Goal: Task Accomplishment & Management: Complete application form

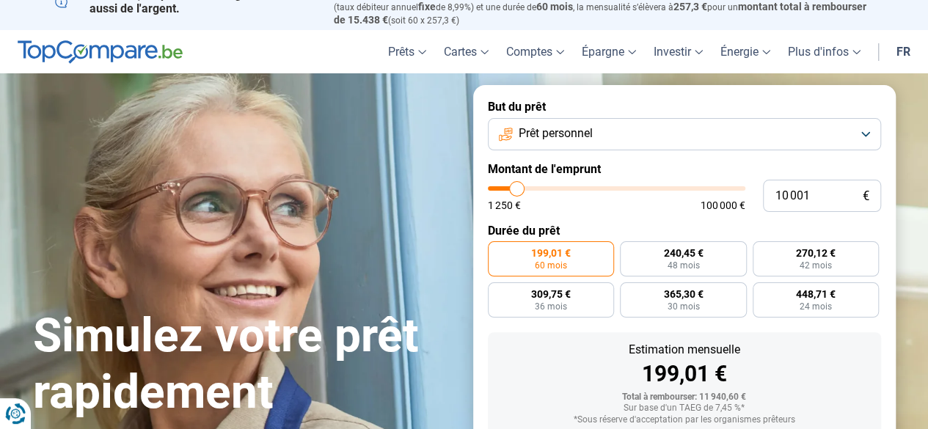
scroll to position [17, 0]
click at [512, 198] on div "1 250 € 100 000 €" at bounding box center [617, 198] width 258 height 24
type input "9 750"
type input "9750"
type input "10 250"
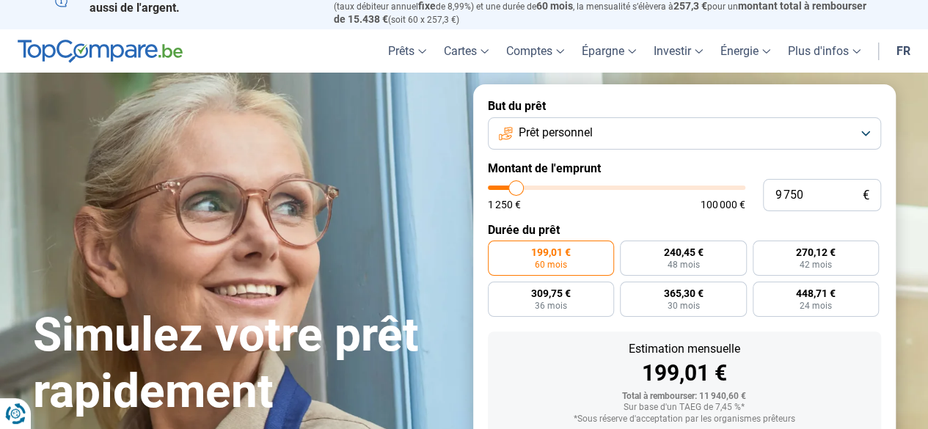
type input "10250"
type input "10 500"
type input "10500"
type input "10 750"
type input "10750"
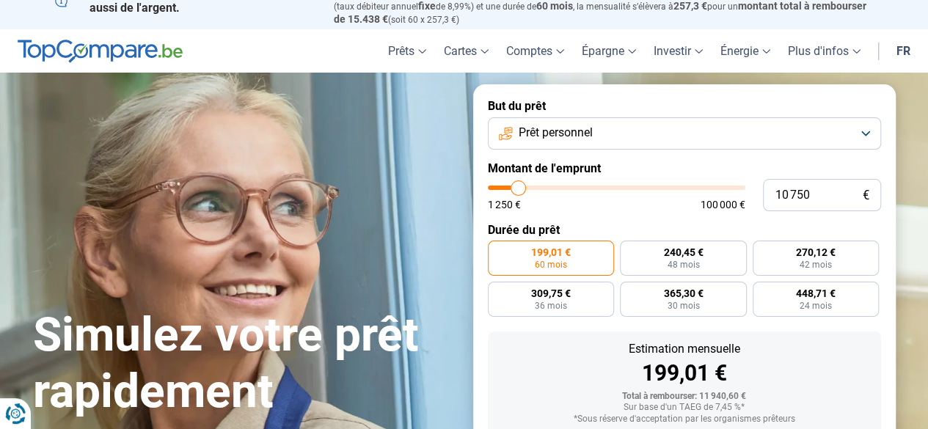
type input "11 250"
type input "11250"
type input "11 500"
type input "11500"
type input "11 750"
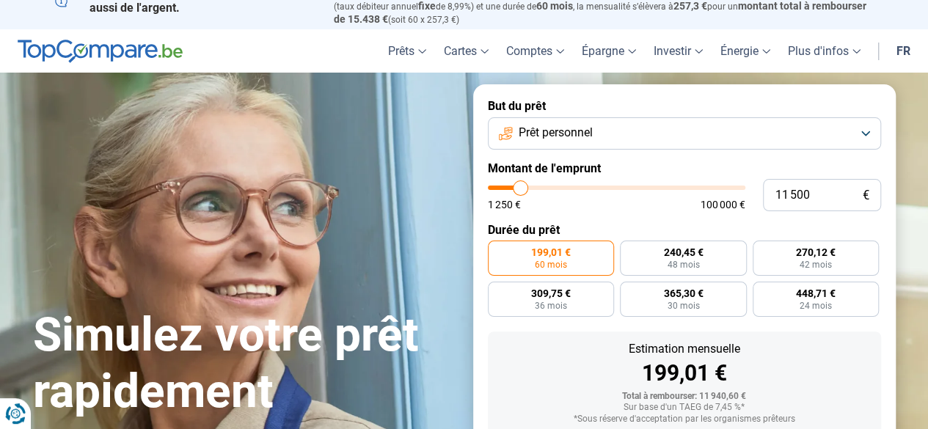
type input "11750"
type input "12 000"
type input "12000"
type input "12 250"
type input "12250"
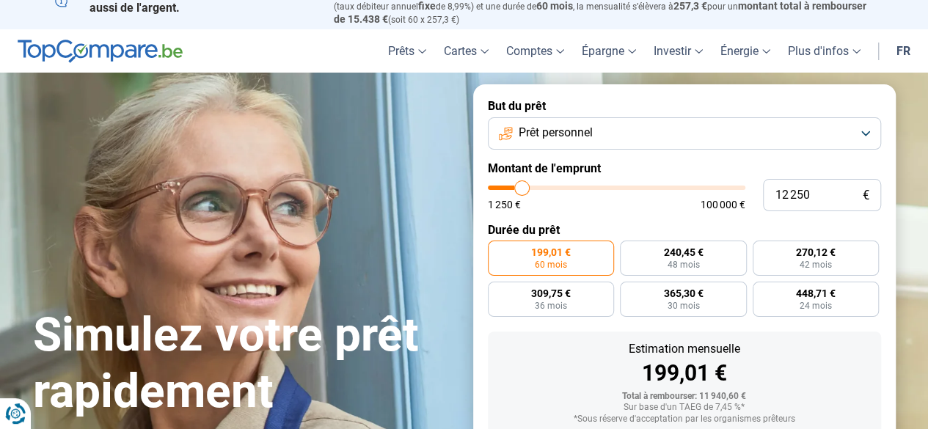
type input "12 500"
type input "12500"
type input "12 750"
type input "12750"
type input "13 250"
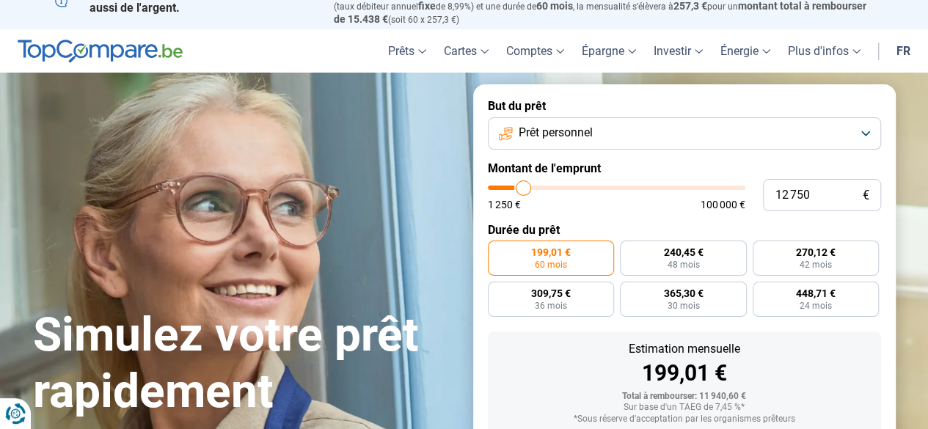
type input "13250"
type input "13 500"
type input "13500"
type input "13 750"
type input "13750"
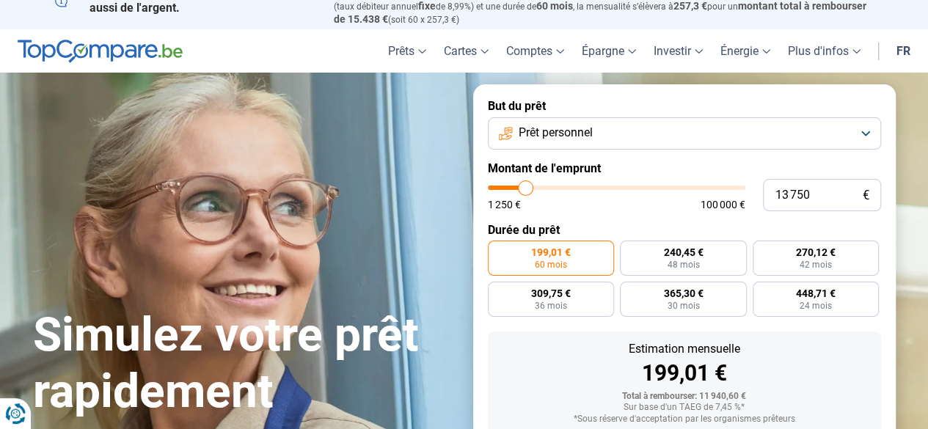
type input "14 000"
type input "14000"
type input "14 250"
type input "14250"
type input "14 500"
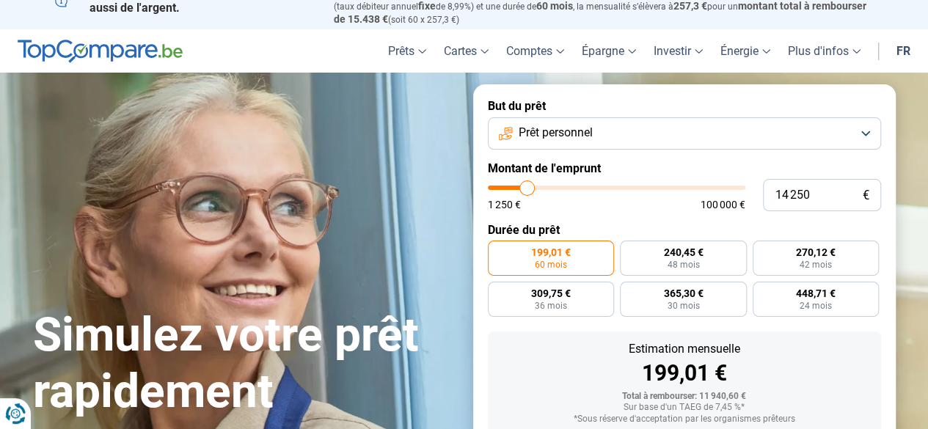
type input "14500"
type input "15 000"
type input "15000"
type input "15 250"
type input "15250"
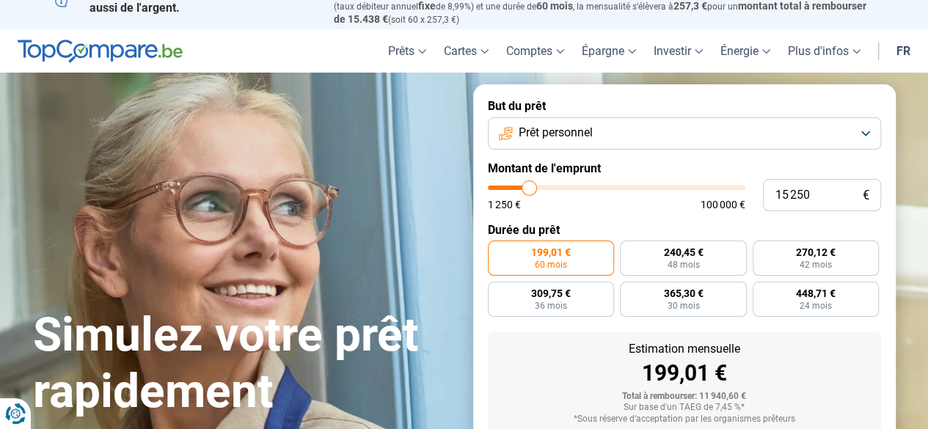
type input "15 500"
type input "15500"
type input "15 750"
type input "15750"
type input "16 000"
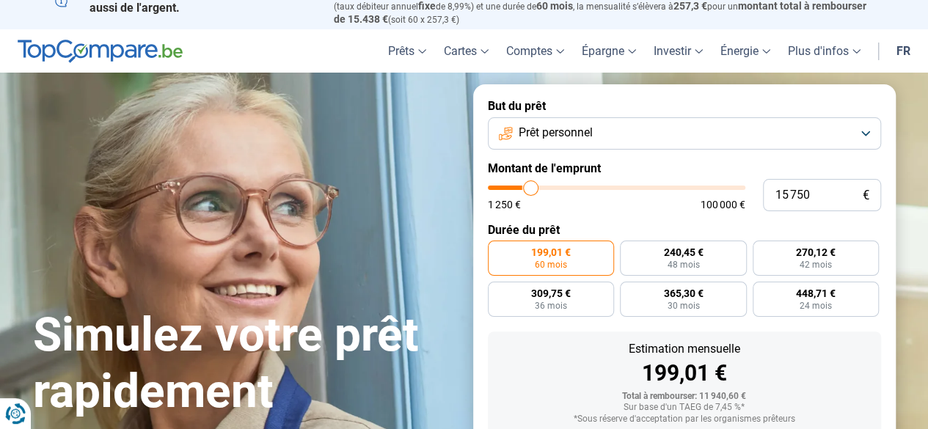
type input "16000"
type input "16 250"
type input "16250"
type input "16 500"
type input "16500"
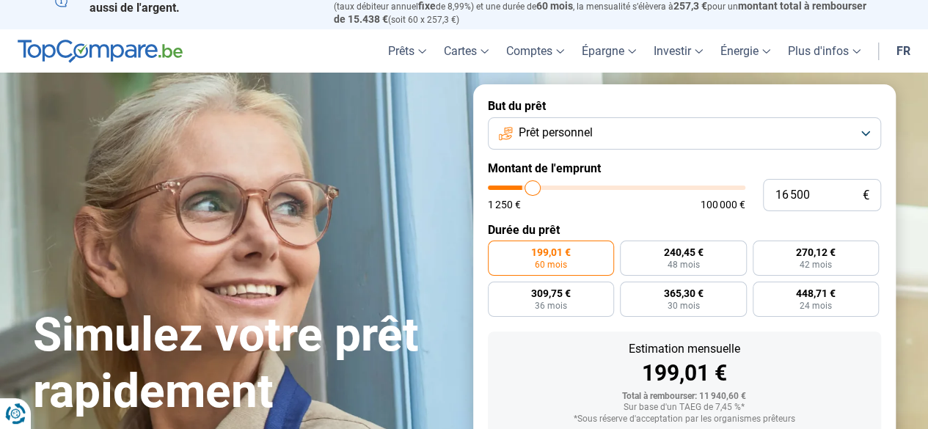
type input "16 750"
type input "16750"
type input "17 000"
type input "17000"
type input "17 250"
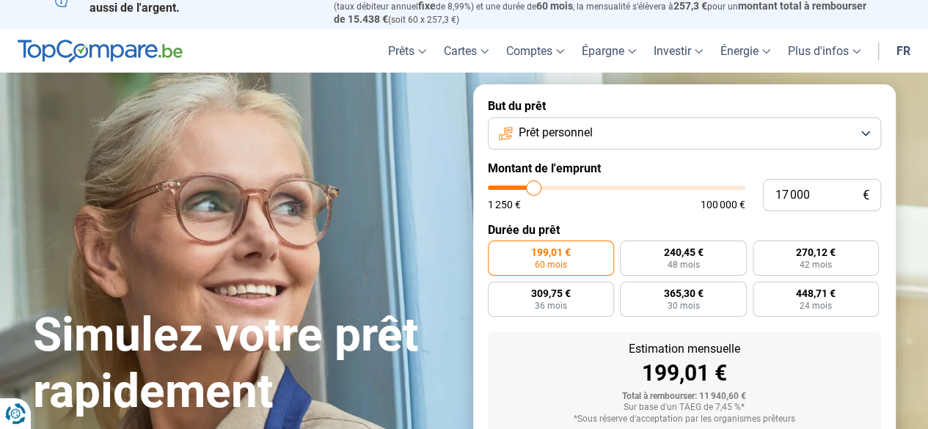
type input "17250"
type input "17 500"
type input "17500"
type input "17 750"
type input "17750"
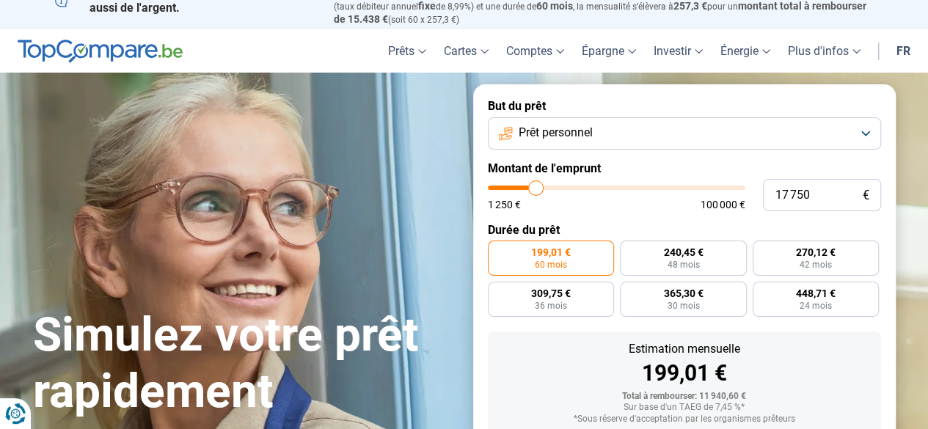
type input "18 000"
type input "18000"
type input "18 250"
type input "18250"
type input "18 500"
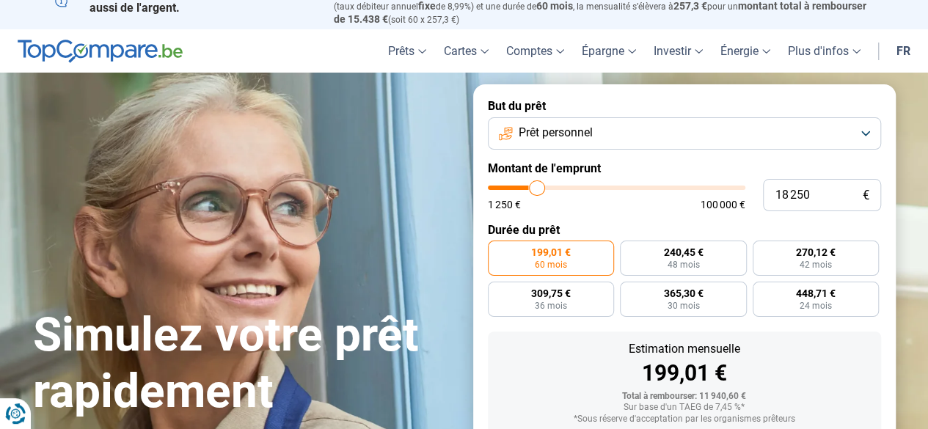
type input "18500"
type input "18 750"
drag, startPoint x: 515, startPoint y: 192, endPoint x: 539, endPoint y: 189, distance: 23.7
type input "18750"
click at [539, 189] on input "range" at bounding box center [617, 188] width 258 height 4
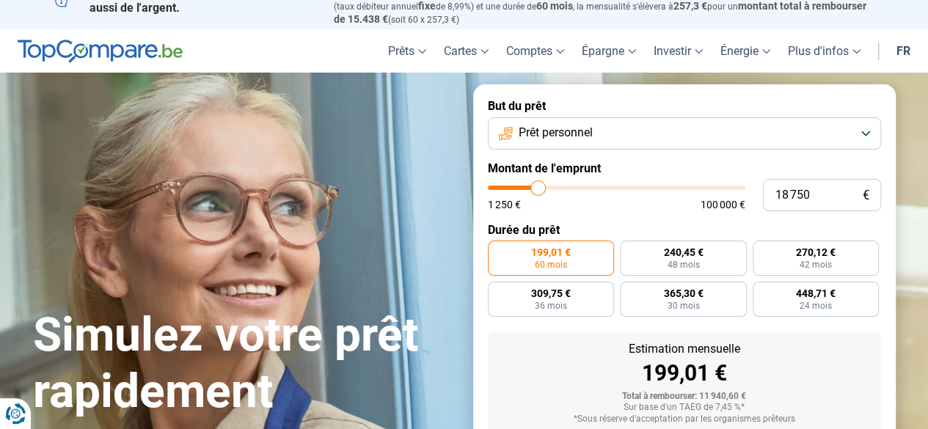
radio input "false"
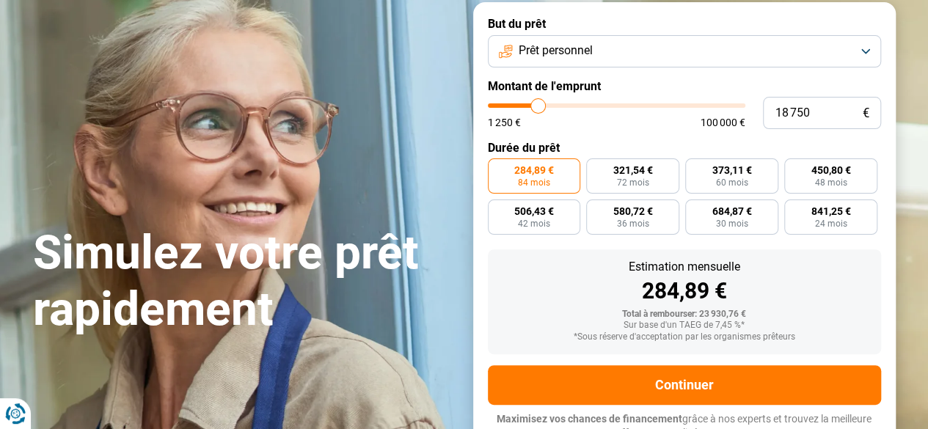
scroll to position [112, 0]
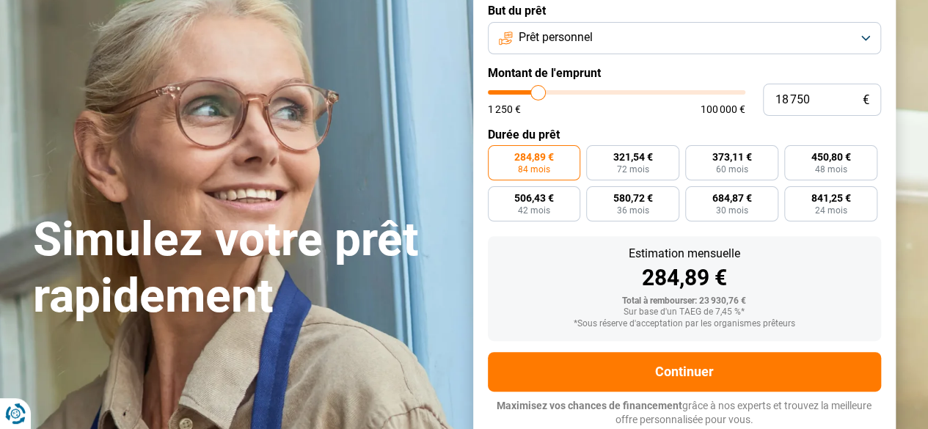
type input "19 000"
type input "19000"
type input "19 250"
type input "19250"
type input "19 500"
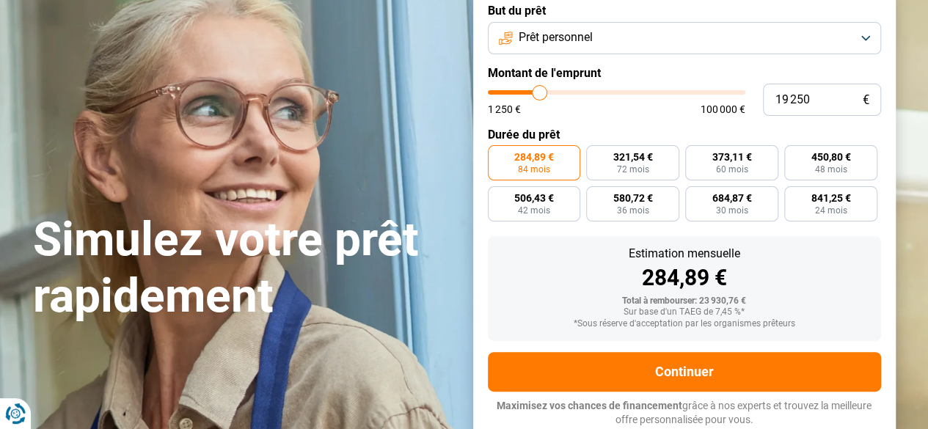
type input "19500"
type input "19 750"
type input "19750"
type input "20 000"
type input "20000"
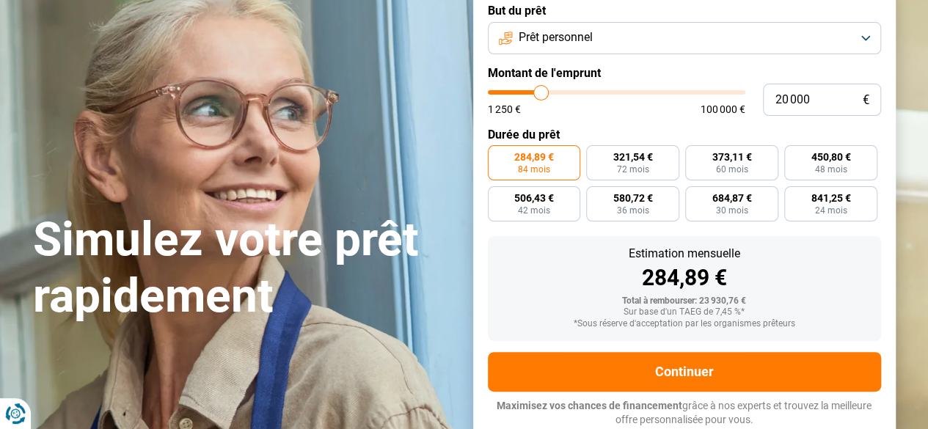
type input "20 250"
type input "20250"
type input "20 500"
type input "20500"
type input "20 750"
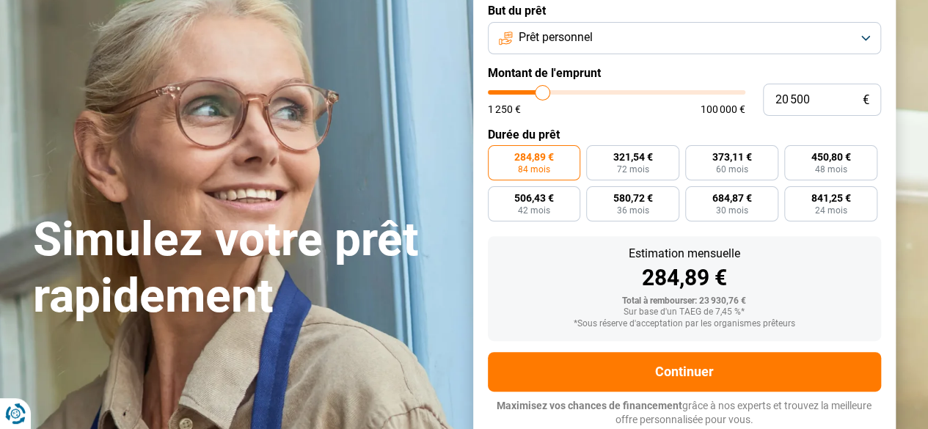
type input "20750"
type input "21 000"
type input "21000"
type input "21 250"
type input "21250"
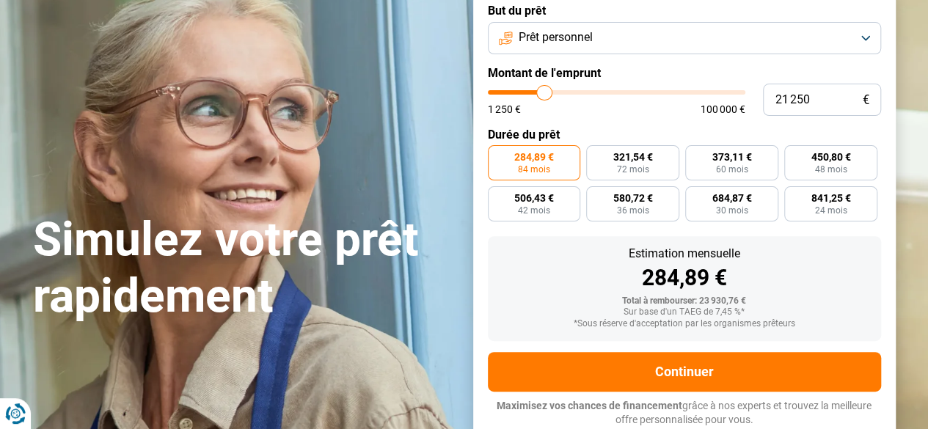
type input "21 500"
type input "21500"
type input "21 750"
type input "21750"
type input "22 000"
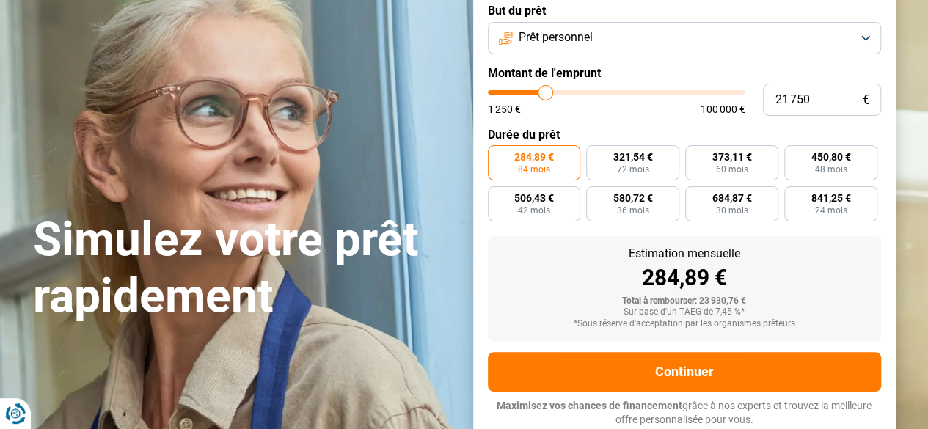
type input "22000"
type input "22 250"
type input "22250"
type input "22 500"
type input "22500"
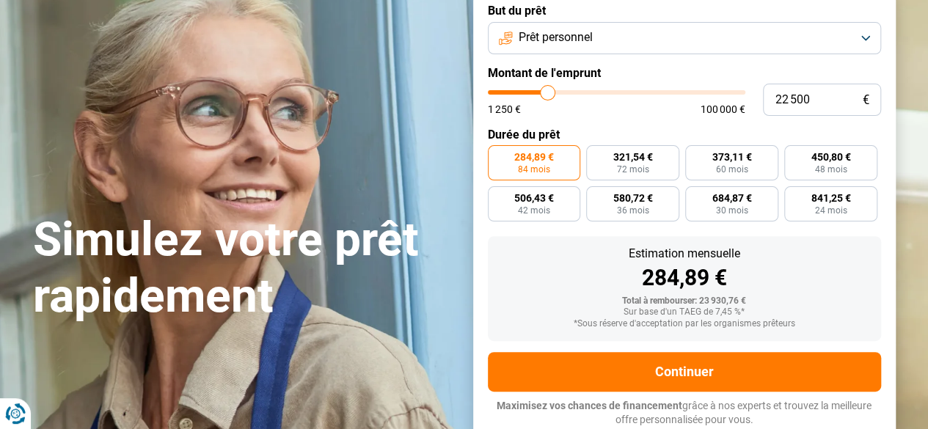
type input "23 000"
type input "23000"
type input "23 250"
type input "23250"
type input "23 500"
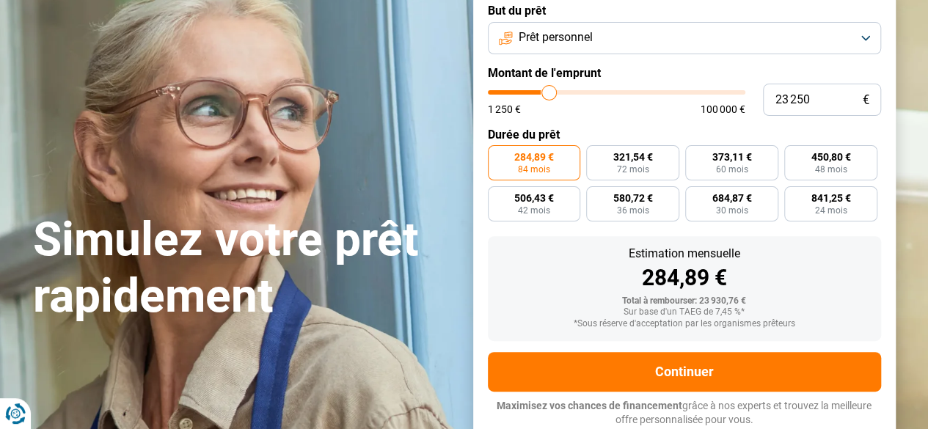
type input "23500"
type input "23 750"
type input "23750"
type input "24 000"
type input "24000"
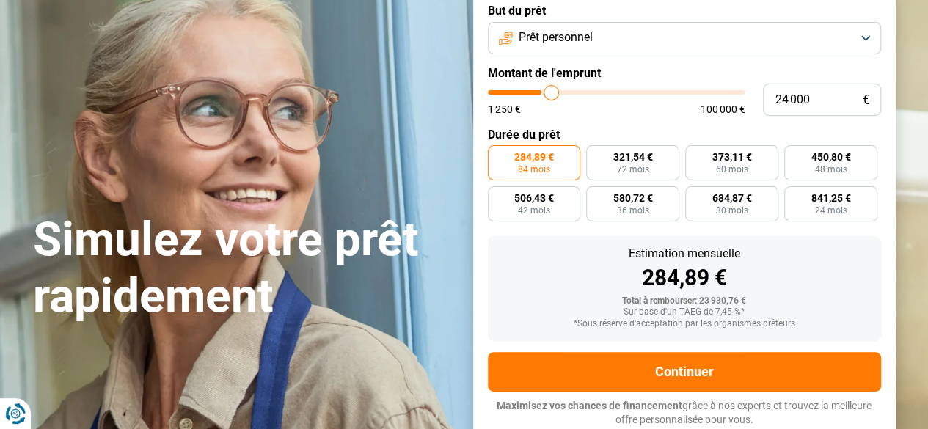
type input "24 250"
type input "24250"
type input "24 500"
type input "24500"
type input "24 750"
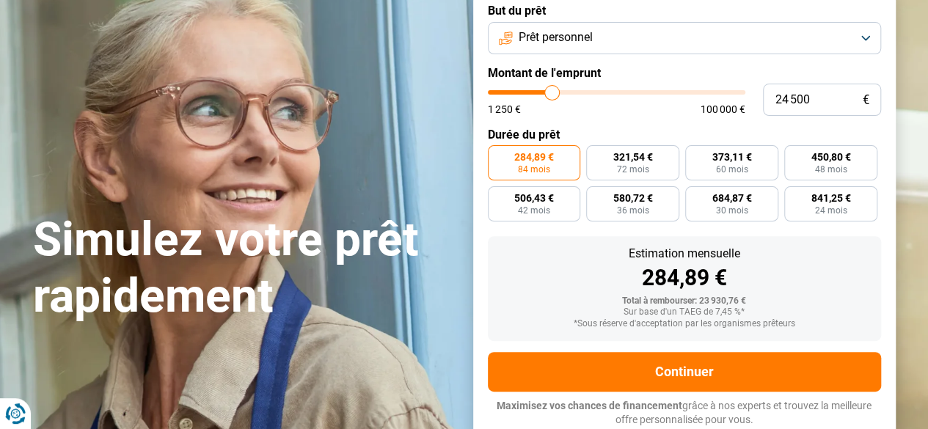
type input "24750"
type input "25 000"
type input "25000"
type input "25 250"
drag, startPoint x: 538, startPoint y: 89, endPoint x: 554, endPoint y: 95, distance: 17.2
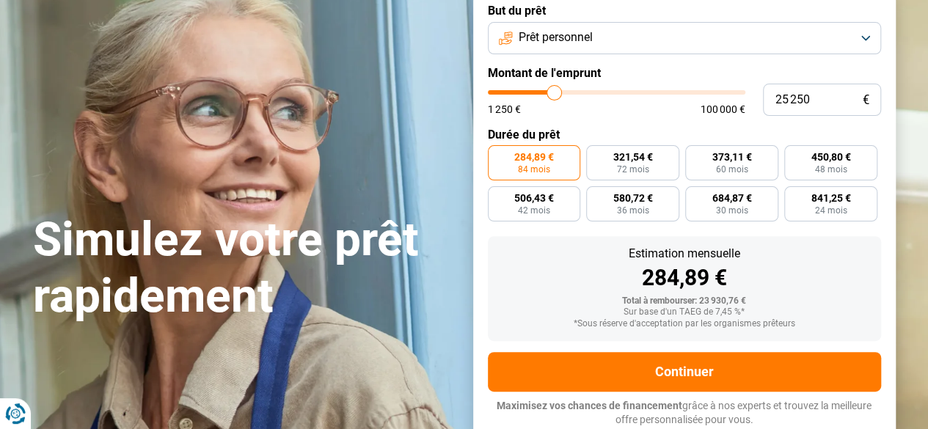
type input "25250"
click at [554, 95] on input "range" at bounding box center [617, 92] width 258 height 4
radio input "false"
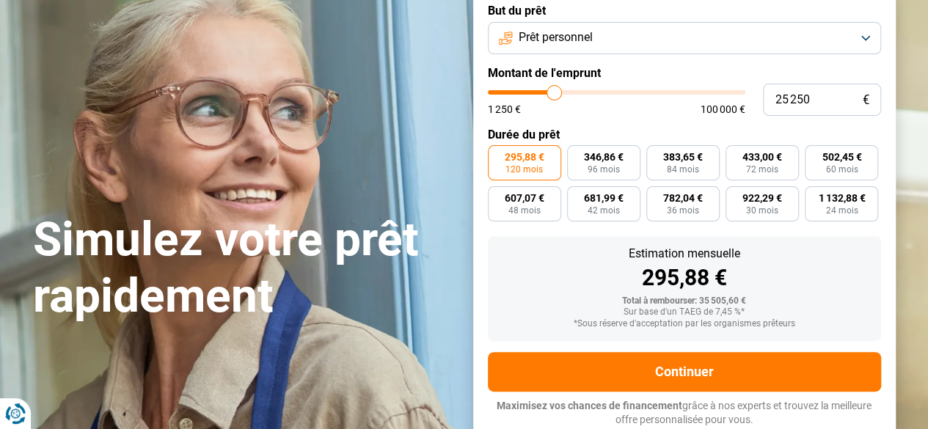
type input "25 500"
type input "25500"
type input "25 750"
type input "25750"
type input "26 250"
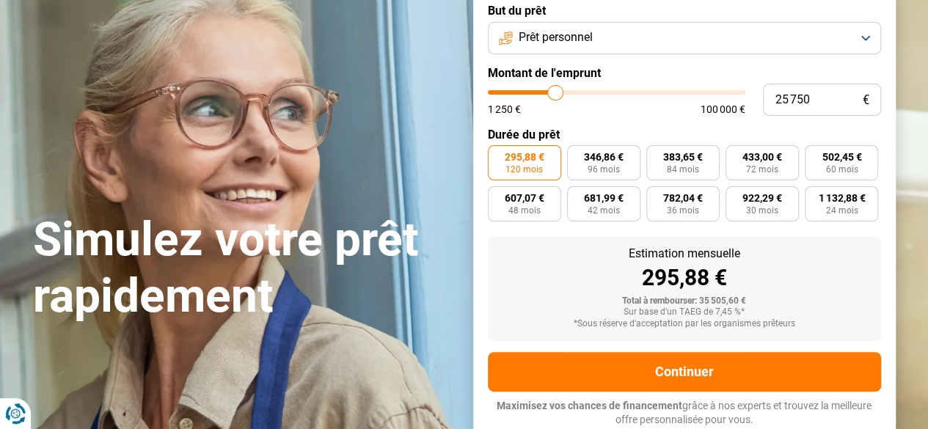
type input "26250"
type input "26 500"
type input "26500"
type input "26 750"
type input "26750"
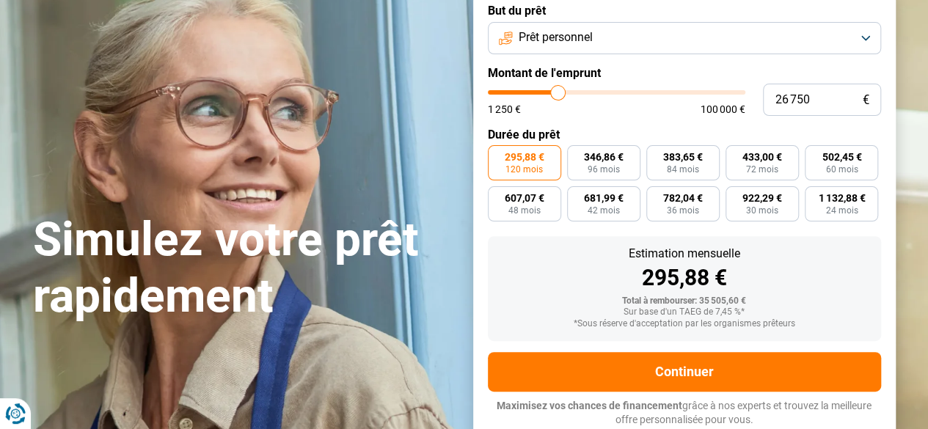
type input "27 000"
type input "27000"
type input "27 250"
type input "27250"
type input "27 500"
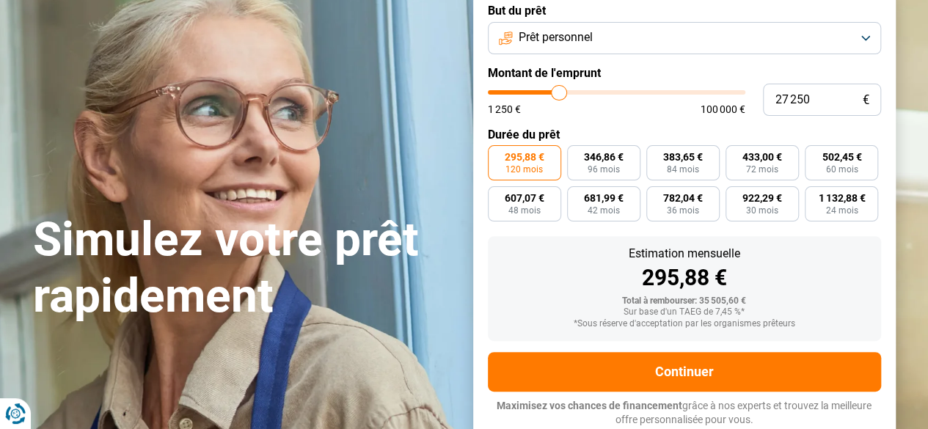
type input "27500"
type input "27 750"
type input "27750"
type input "28 000"
type input "28000"
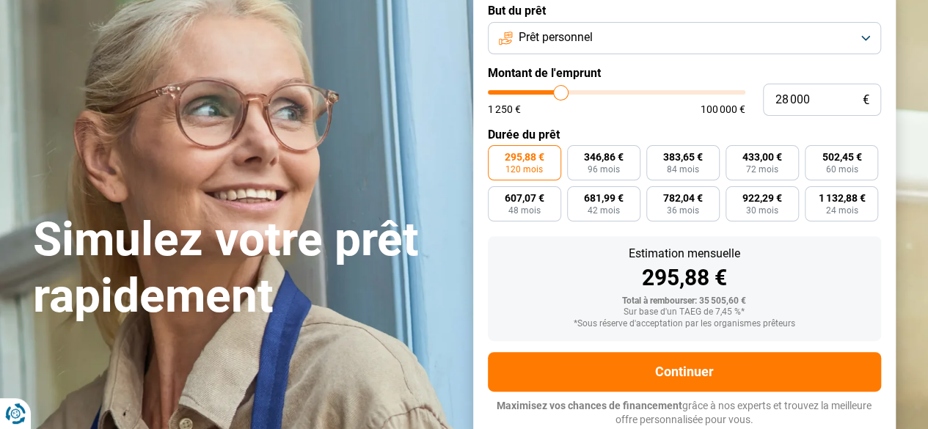
type input "28 250"
type input "28250"
type input "28 500"
type input "28500"
type input "28 750"
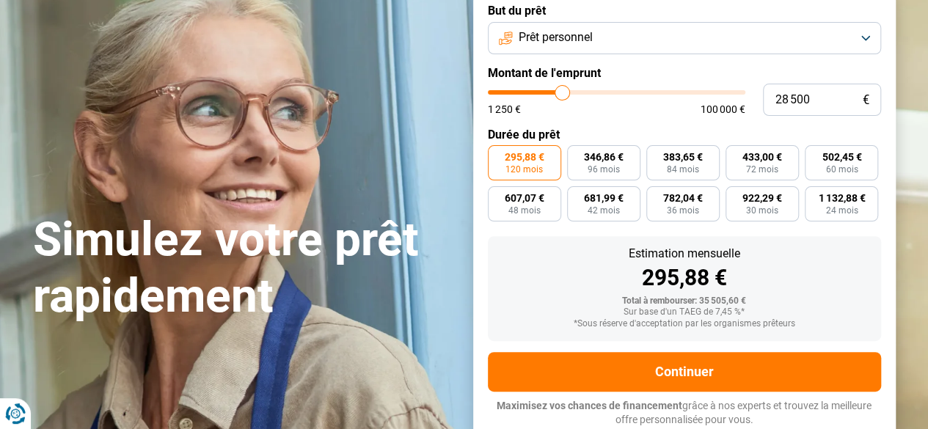
type input "28750"
type input "29 000"
type input "29000"
type input "29 250"
type input "29250"
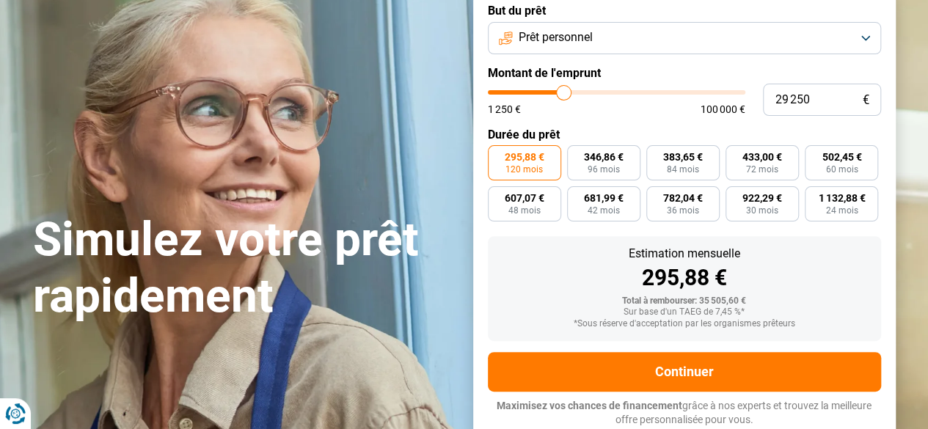
type input "29 500"
type input "29500"
type input "29 750"
type input "29750"
type input "30 000"
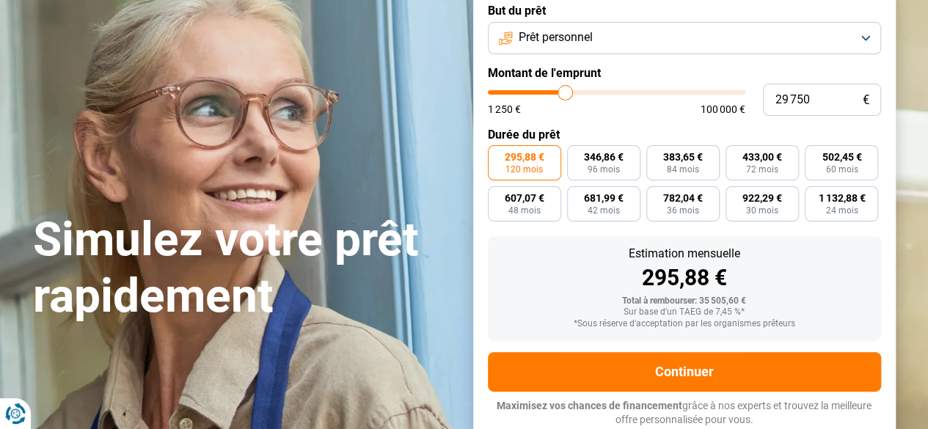
type input "30000"
type input "30 250"
type input "30250"
type input "30 500"
type input "30500"
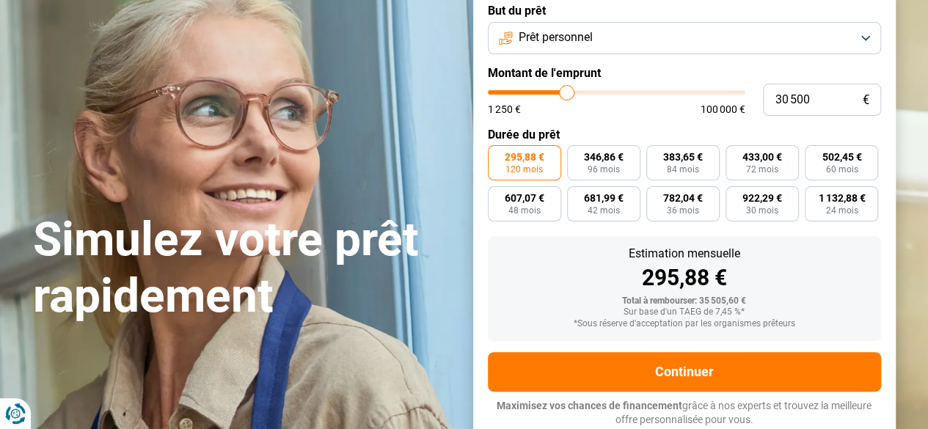
type input "30 750"
type input "30750"
type input "31 000"
type input "31000"
type input "31 250"
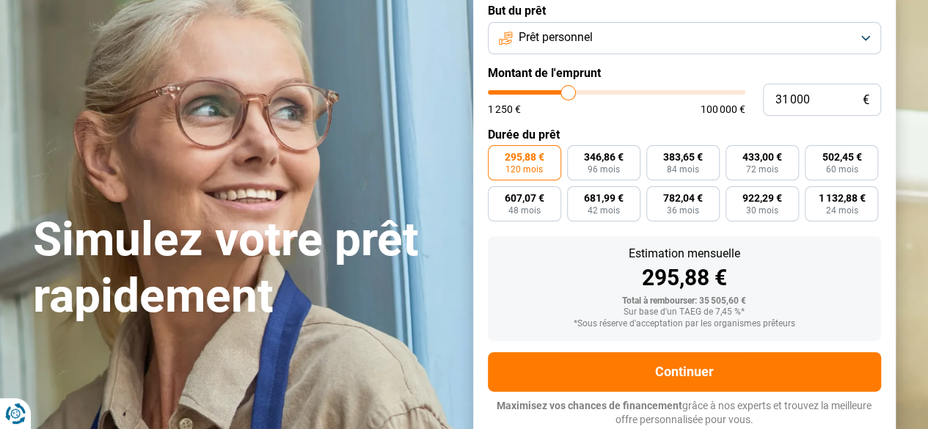
type input "31250"
type input "31 500"
type input "31500"
type input "31 750"
type input "31750"
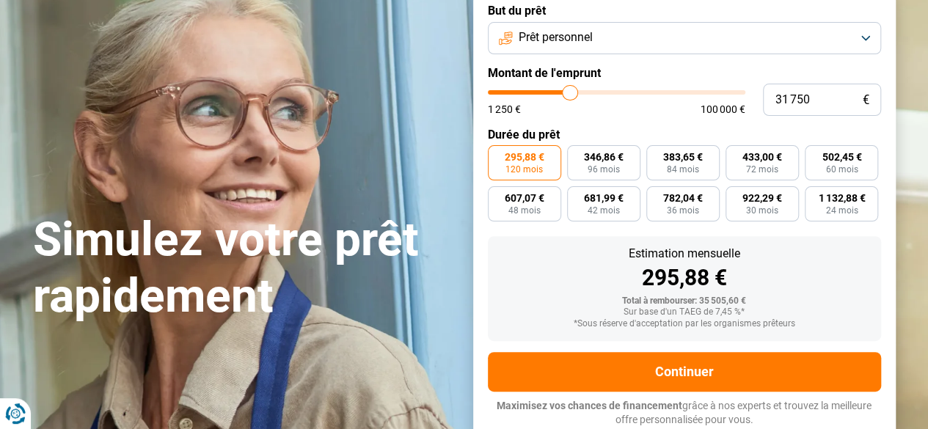
type input "32 000"
type input "32000"
type input "32 500"
type input "32500"
type input "32 750"
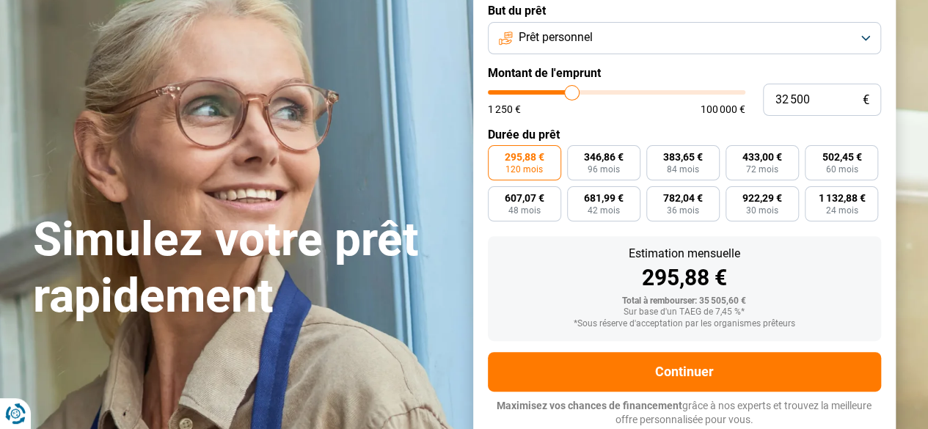
type input "32750"
type input "33 000"
type input "33000"
type input "33 250"
type input "33250"
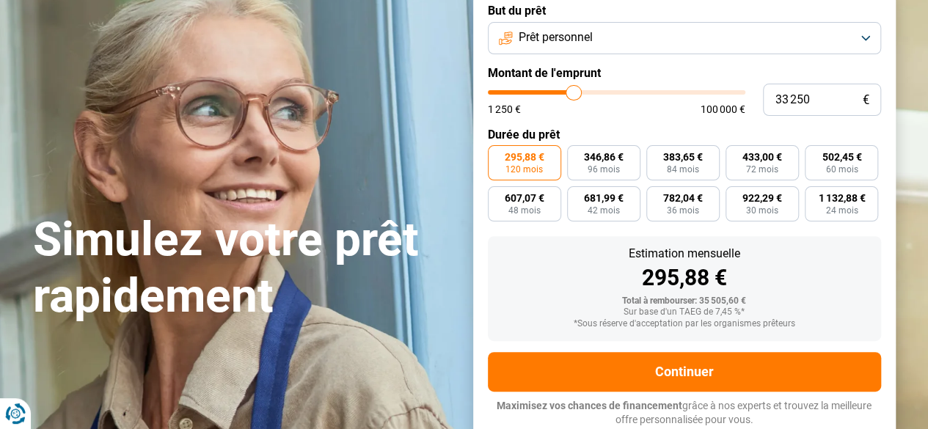
type input "33 500"
type input "33500"
type input "33 750"
type input "33750"
type input "34 000"
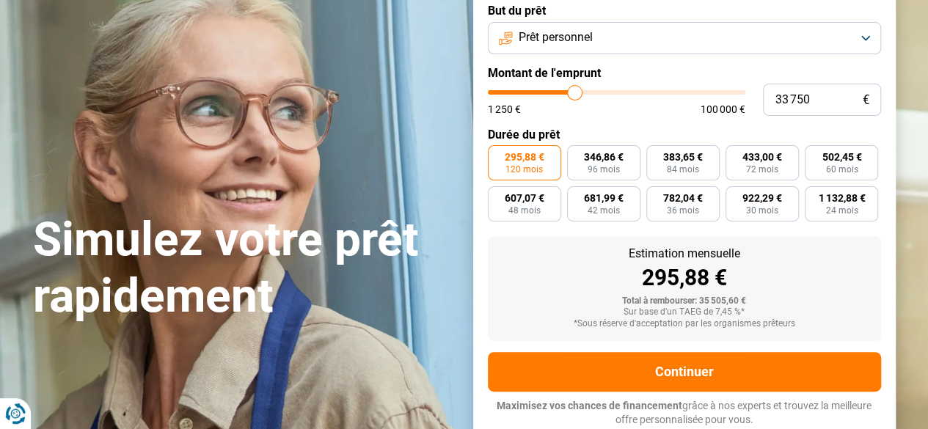
type input "34000"
type input "34 250"
type input "34250"
type input "34 500"
type input "34500"
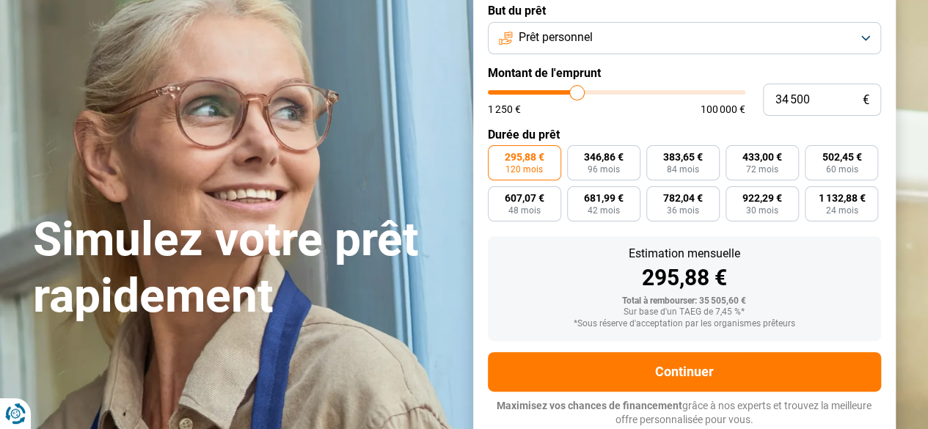
type input "34 750"
type input "34750"
type input "35 000"
type input "35000"
type input "35 250"
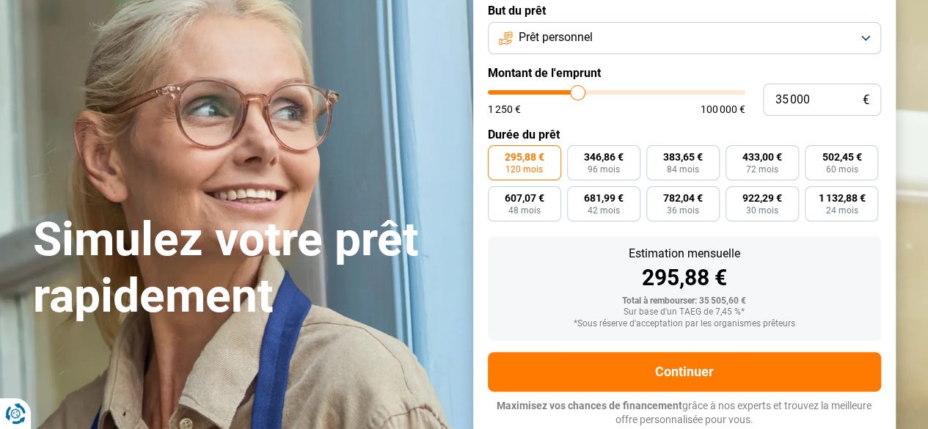
type input "35250"
type input "35 500"
type input "35500"
type input "35 750"
type input "35750"
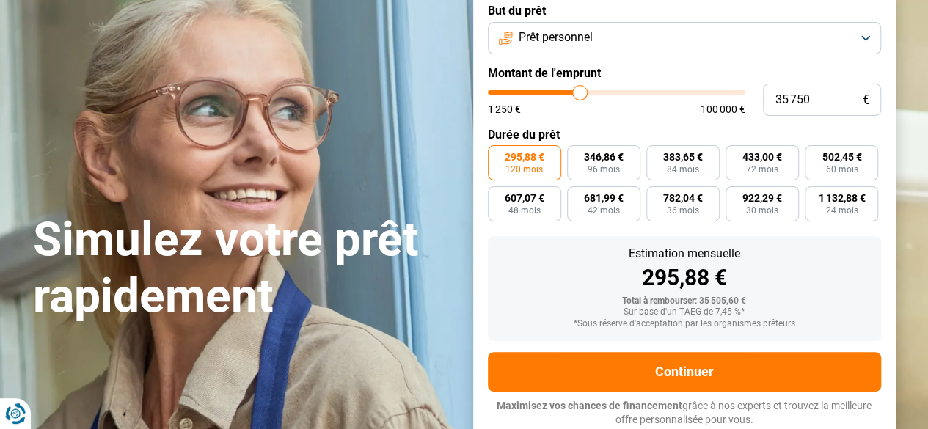
type input "36 000"
type input "36000"
drag, startPoint x: 554, startPoint y: 95, endPoint x: 592, endPoint y: 95, distance: 38.2
click at [592, 95] on input "range" at bounding box center [617, 92] width 258 height 4
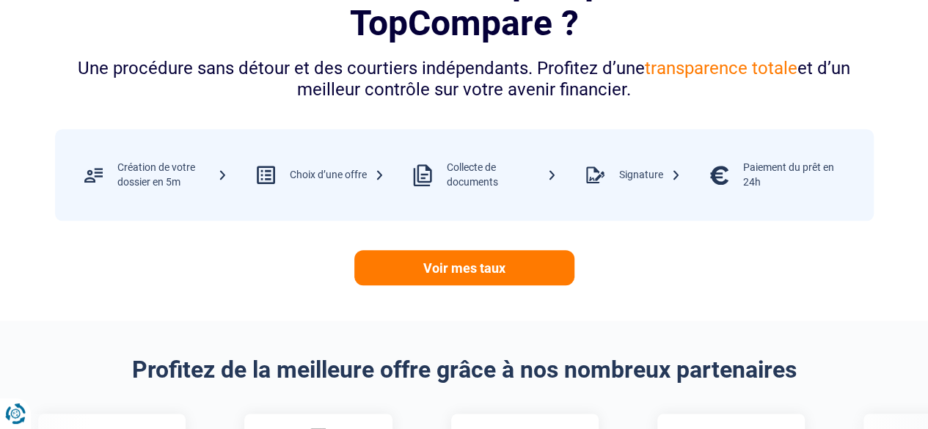
scroll to position [655, 0]
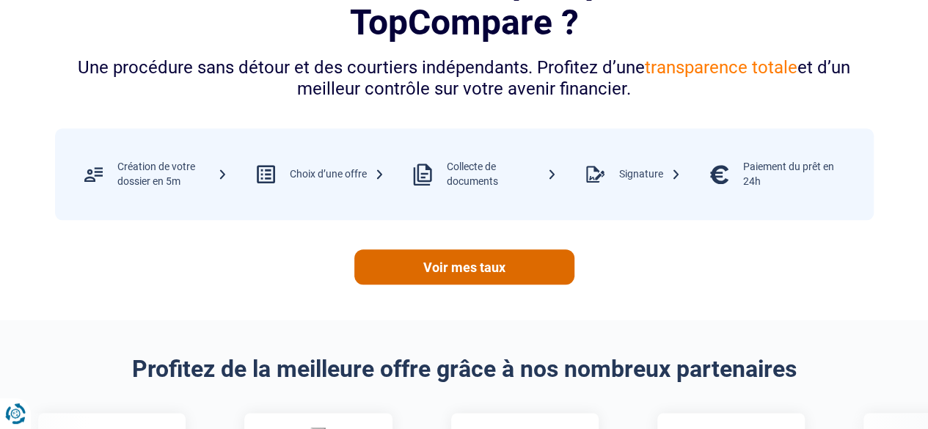
click at [473, 266] on link "Voir mes taux" at bounding box center [465, 267] width 220 height 35
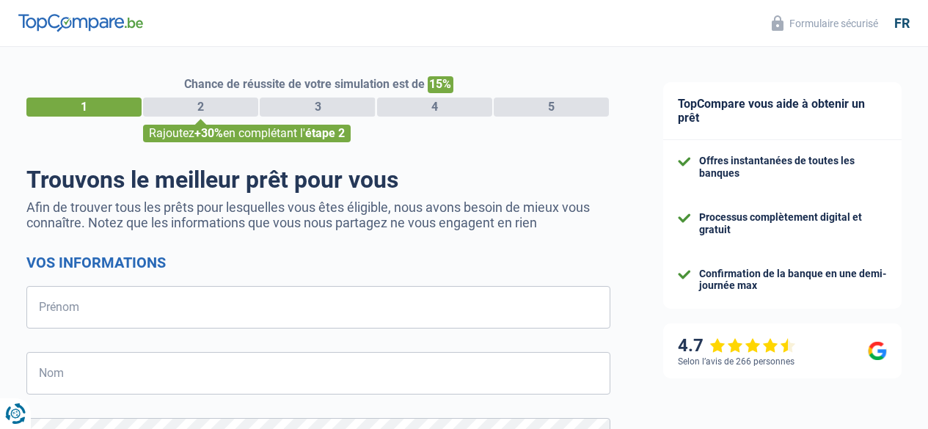
select select "32"
